Goal: Information Seeking & Learning: Compare options

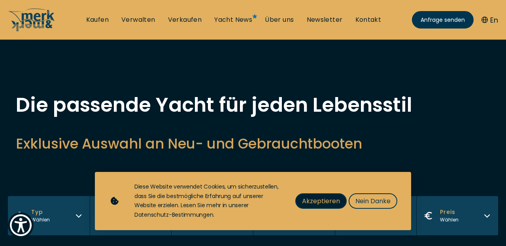
click at [319, 202] on span "Akzeptieren" at bounding box center [321, 201] width 38 height 10
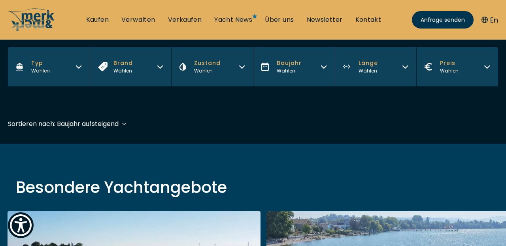
scroll to position [148, 0]
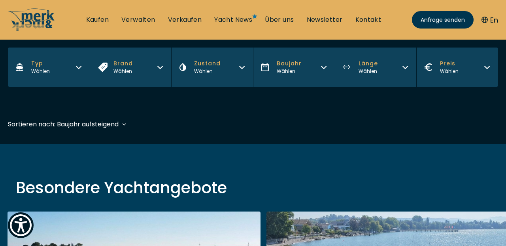
click at [79, 66] on icon "button" at bounding box center [79, 66] width 6 height 6
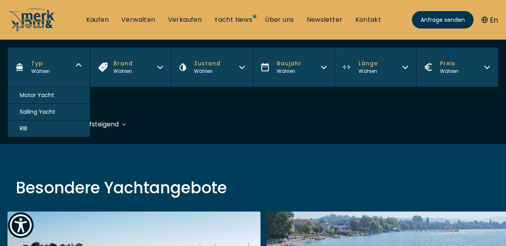
click at [58, 95] on button "Motor Yacht" at bounding box center [49, 95] width 82 height 17
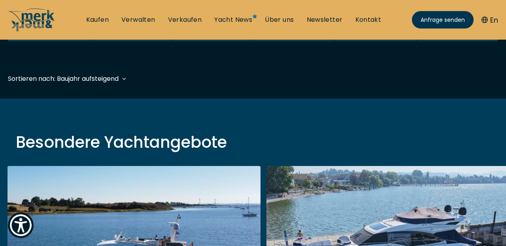
scroll to position [196, 0]
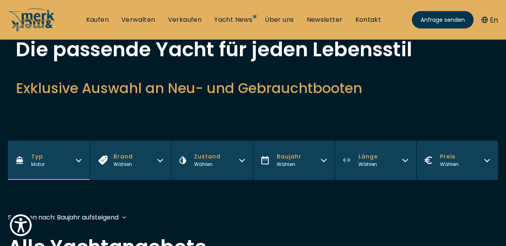
scroll to position [64, 0]
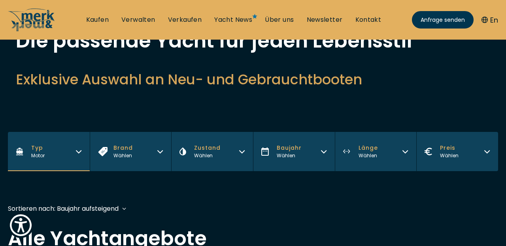
click at [245, 153] on icon "button" at bounding box center [242, 150] width 6 height 6
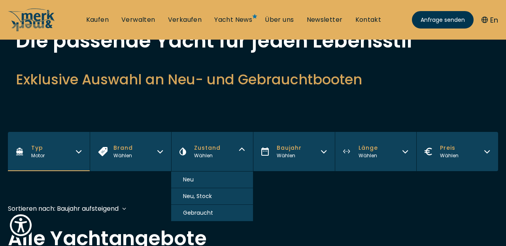
click at [210, 214] on span "Gebraucht" at bounding box center [198, 212] width 30 height 8
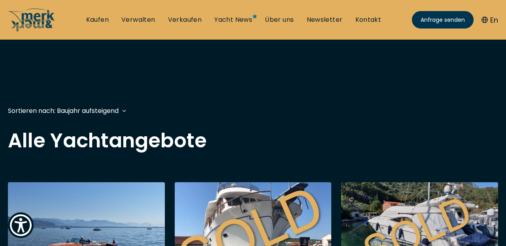
scroll to position [196, 0]
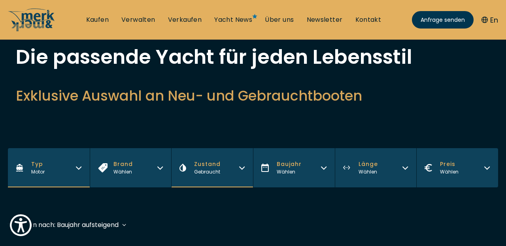
scroll to position [47, 0]
click at [162, 167] on icon "button" at bounding box center [160, 168] width 5 height 2
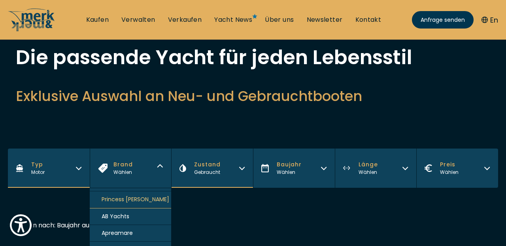
scroll to position [29, 0]
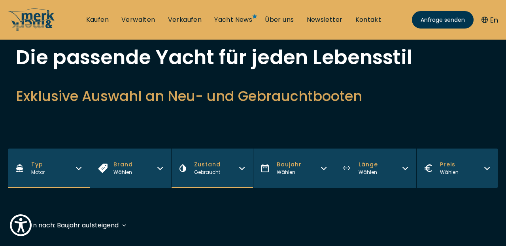
click at [205, 225] on div "Sortieren nach: Baujahr aufsteigend Preis absteigend Preis aufsteigend Länge ab…" at bounding box center [253, 229] width 490 height 18
click at [403, 168] on icon "button" at bounding box center [405, 167] width 6 height 6
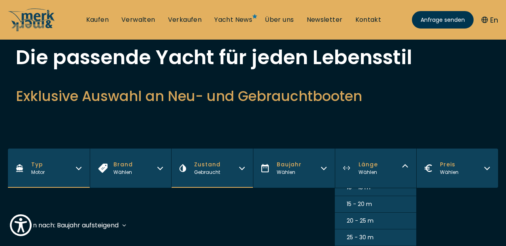
scroll to position [9, 0]
click at [373, 220] on span "20 - 25 m" at bounding box center [360, 220] width 27 height 8
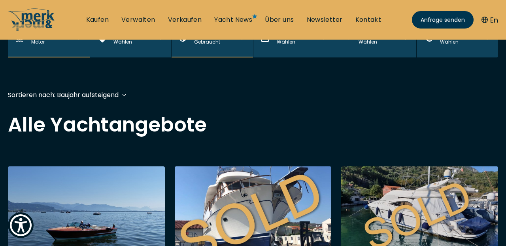
scroll to position [196, 0]
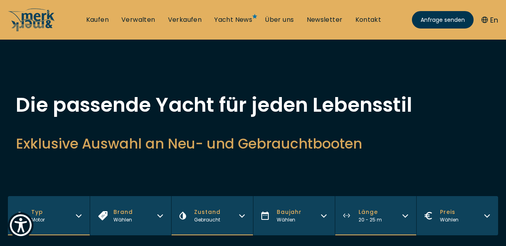
click at [404, 215] on icon "button" at bounding box center [405, 215] width 5 height 2
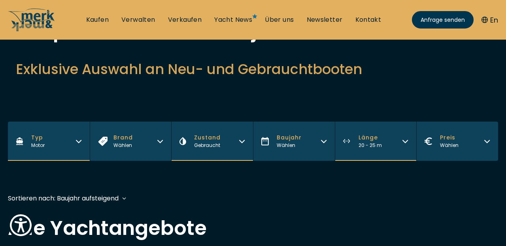
scroll to position [74, 0]
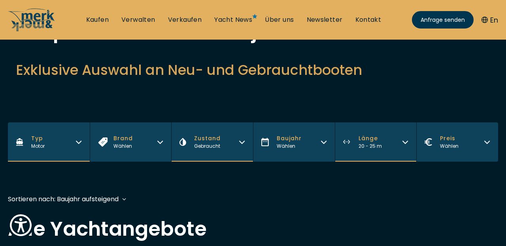
click at [403, 140] on icon "button" at bounding box center [405, 141] width 6 height 6
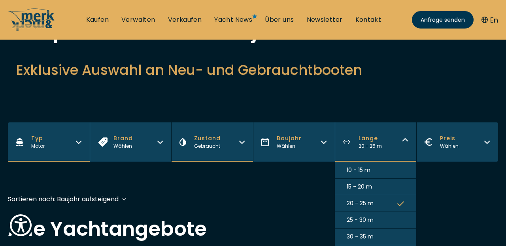
click at [390, 184] on button "15 - 20 m" at bounding box center [376, 186] width 82 height 17
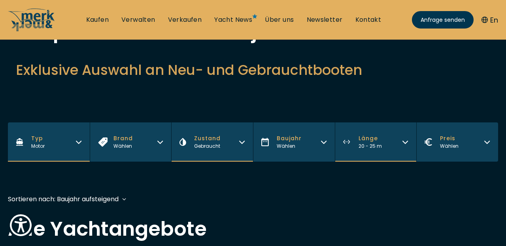
scroll to position [196, 0]
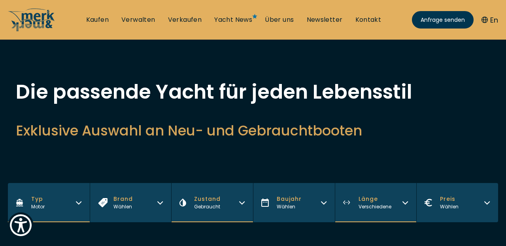
scroll to position [13, 0]
click at [488, 204] on icon "button" at bounding box center [487, 203] width 5 height 2
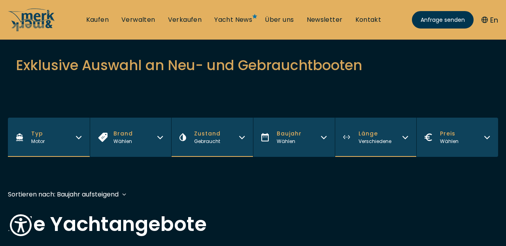
scroll to position [76, 0]
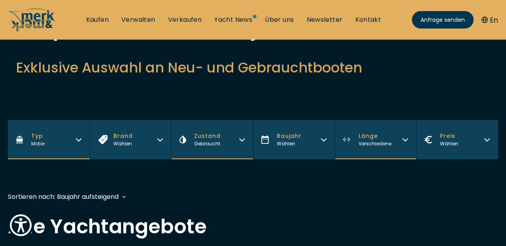
click at [487, 141] on icon "button" at bounding box center [487, 139] width 5 height 2
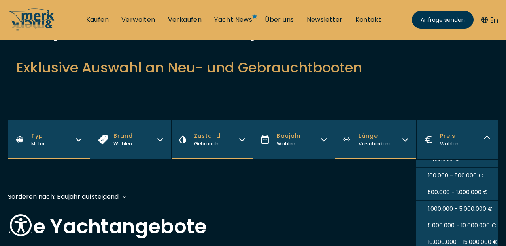
scroll to position [9, 0]
click at [468, 209] on span "1.000.000 - 5.000.000 €" at bounding box center [460, 208] width 65 height 8
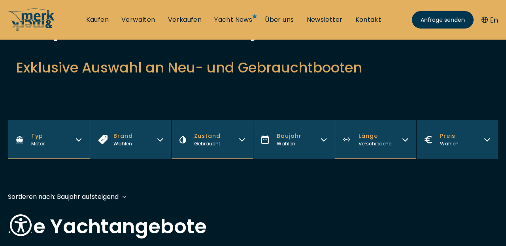
scroll to position [196, 0]
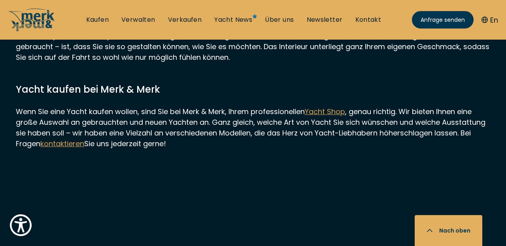
scroll to position [1730, 0]
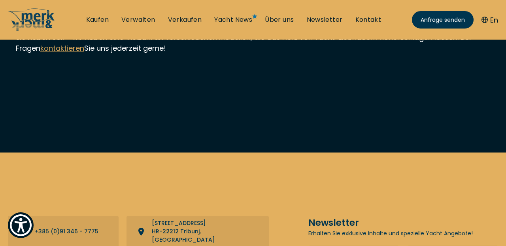
scroll to position [196, 0]
